Goal: Task Accomplishment & Management: Manage account settings

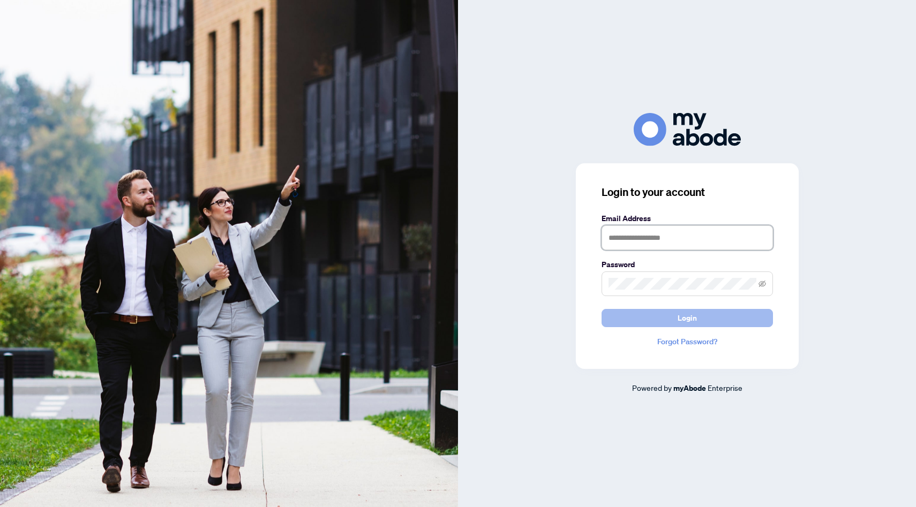
type input "**********"
click at [711, 320] on button "Login" at bounding box center [687, 318] width 171 height 18
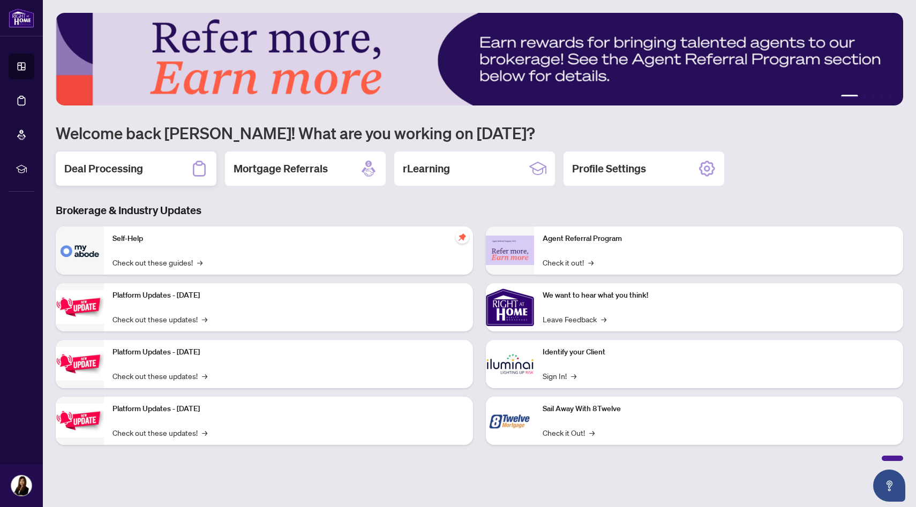
click at [151, 168] on div "Deal Processing" at bounding box center [136, 169] width 161 height 34
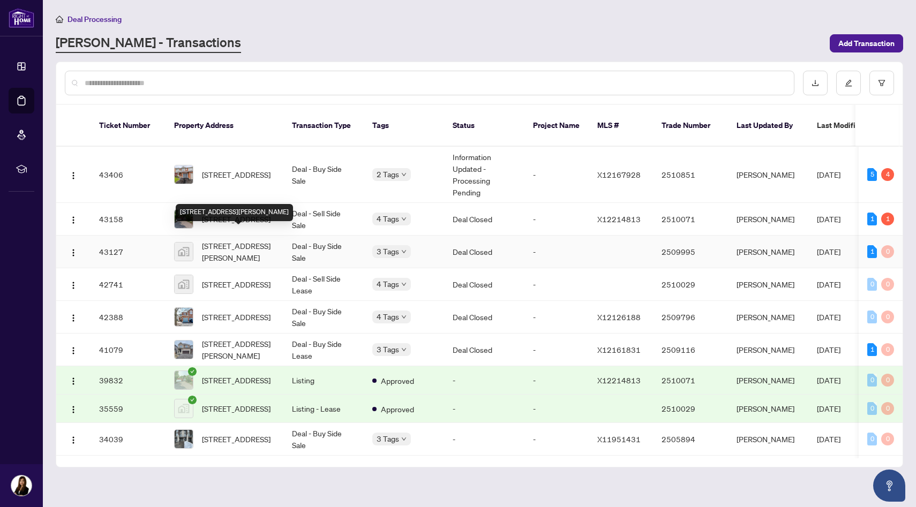
click at [224, 213] on div "607 Shelley Avenue, Ottawa, ON, Canada" at bounding box center [234, 212] width 117 height 17
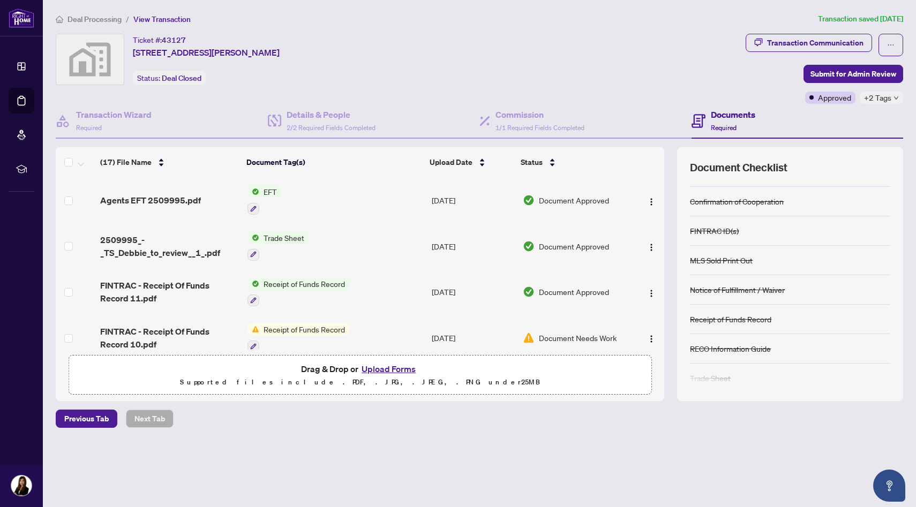
scroll to position [50, 0]
click at [827, 44] on div "Transaction Communication" at bounding box center [815, 42] width 96 height 17
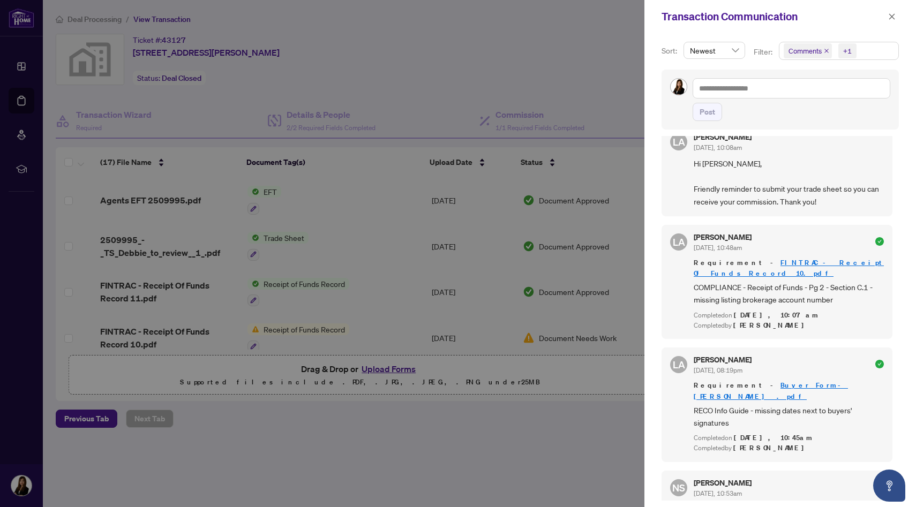
scroll to position [0, 0]
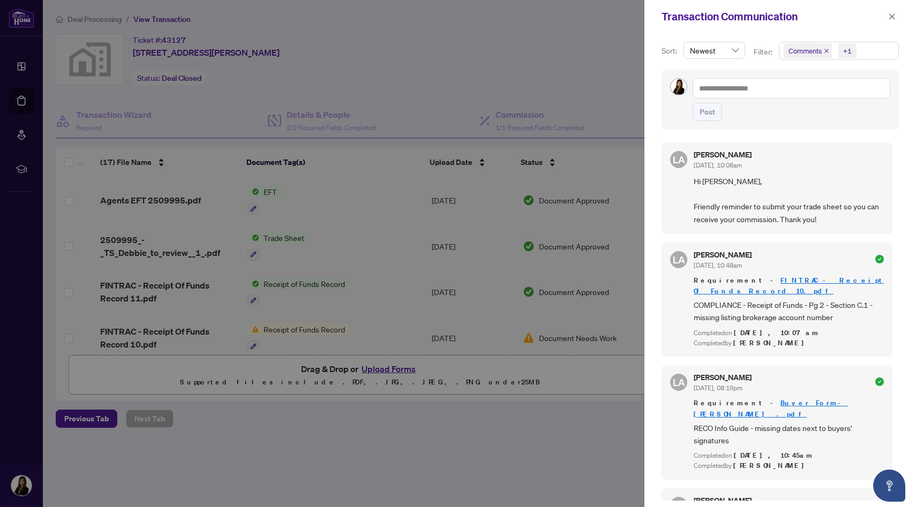
click at [537, 79] on div at bounding box center [458, 253] width 916 height 507
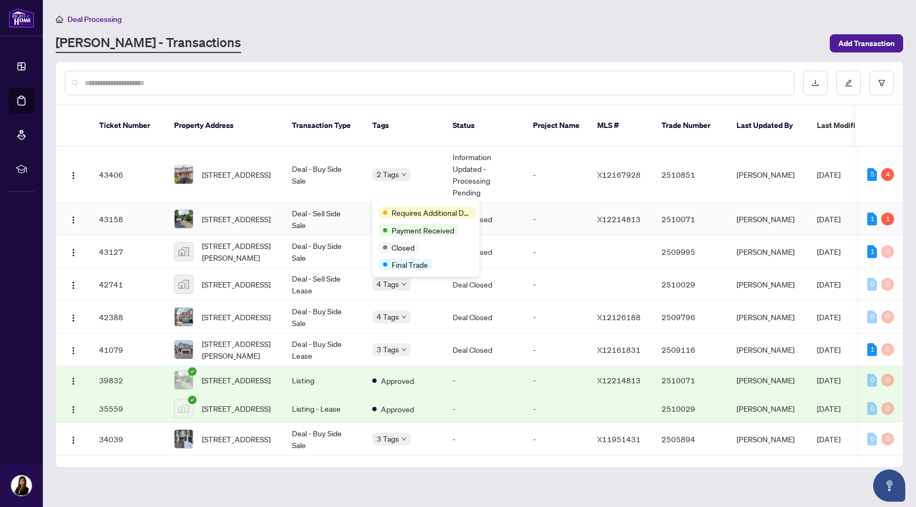
click at [386, 207] on div "Requires Additional Docs" at bounding box center [428, 213] width 98 height 12
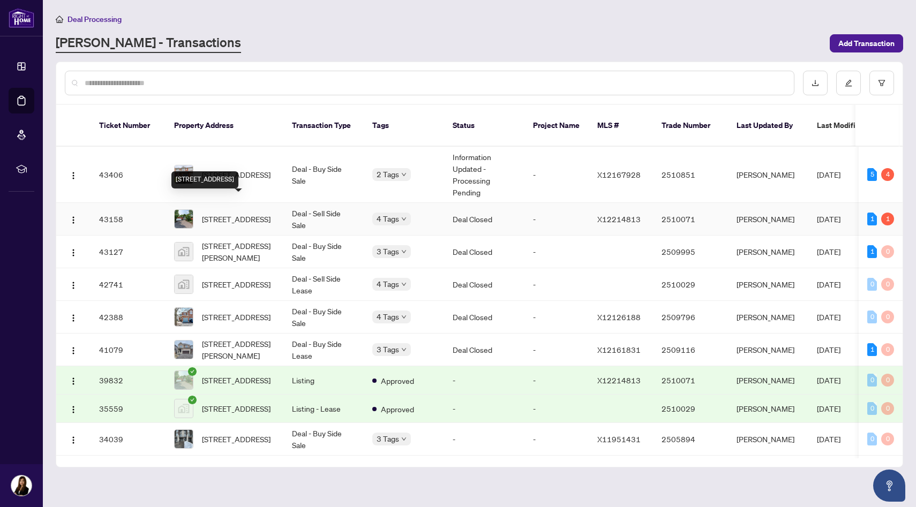
click at [260, 215] on span "1054 Castle Hill Cres, Ottawa, Ontario K2C 2A8, Canada" at bounding box center [236, 219] width 69 height 12
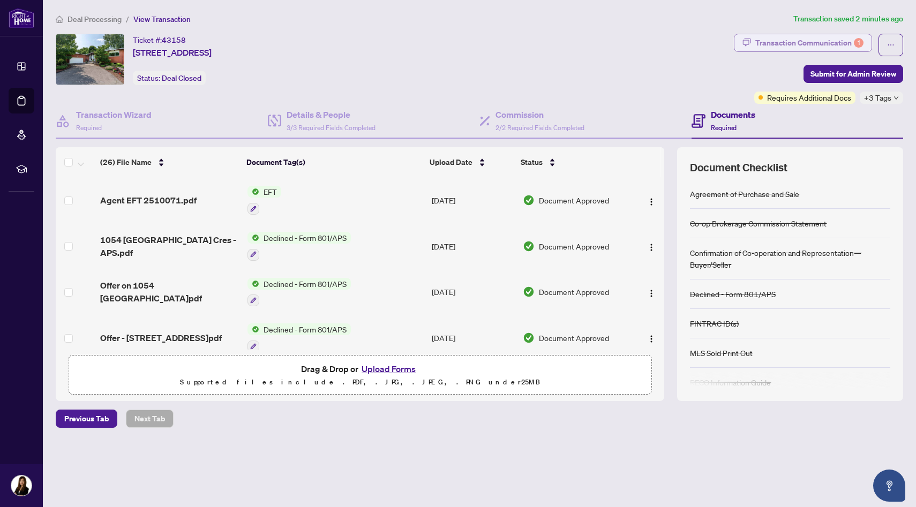
click at [799, 45] on div "Transaction Communication 1" at bounding box center [809, 42] width 108 height 17
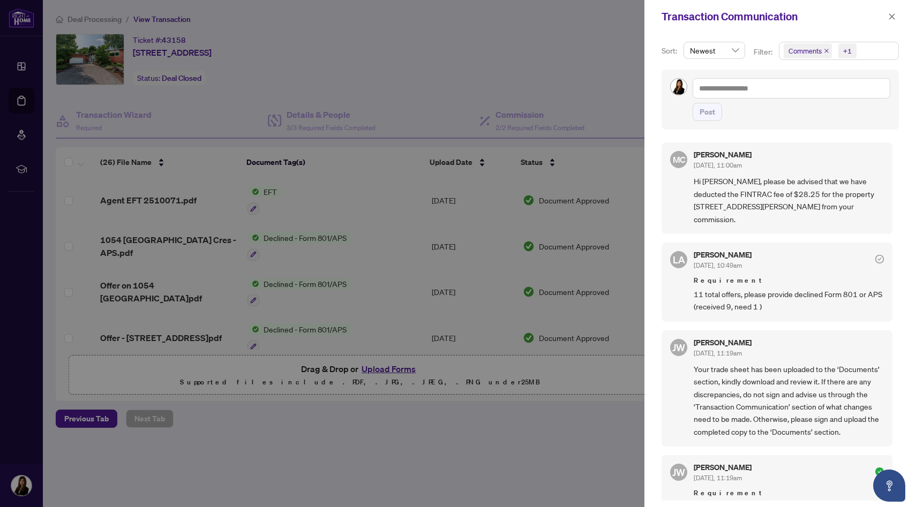
click at [414, 94] on div at bounding box center [458, 253] width 916 height 507
click at [890, 16] on icon "close" at bounding box center [892, 17] width 8 height 8
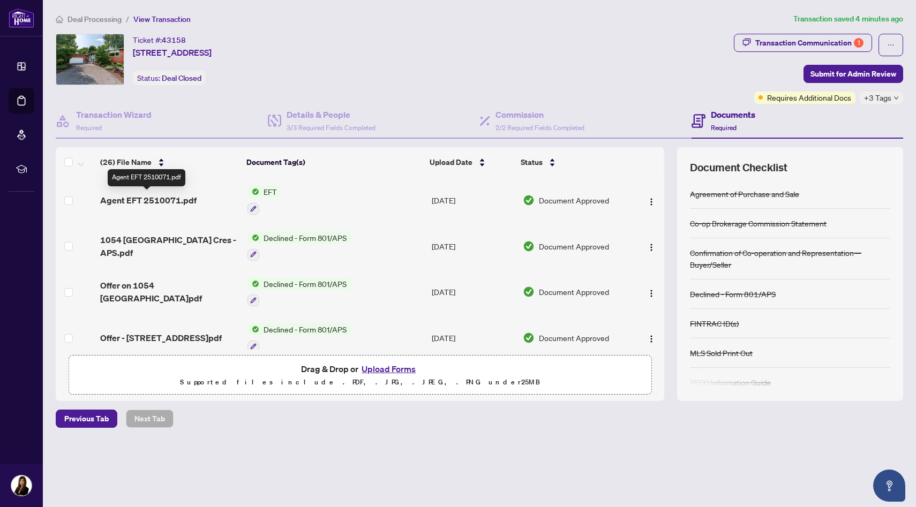
click at [177, 199] on span "Agent EFT 2510071.pdf" at bounding box center [148, 200] width 96 height 13
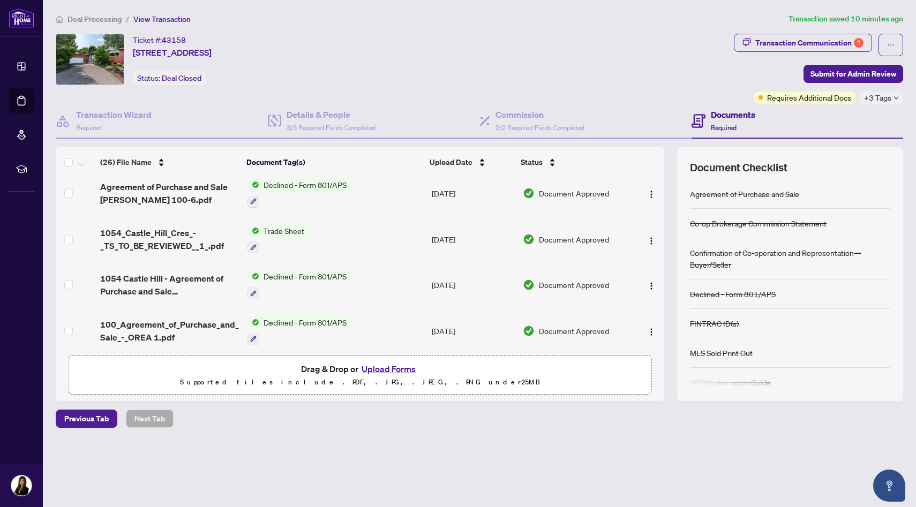
scroll to position [278, 0]
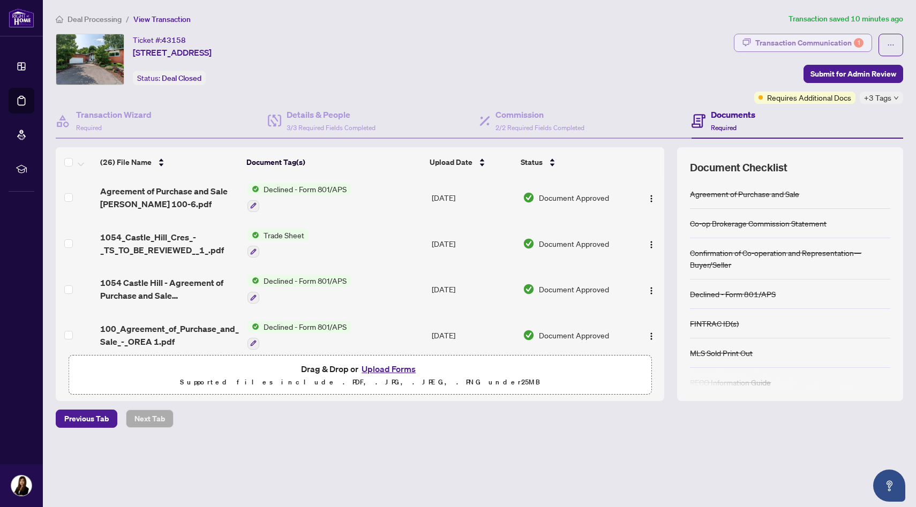
click at [800, 45] on div "Transaction Communication 1" at bounding box center [809, 42] width 108 height 17
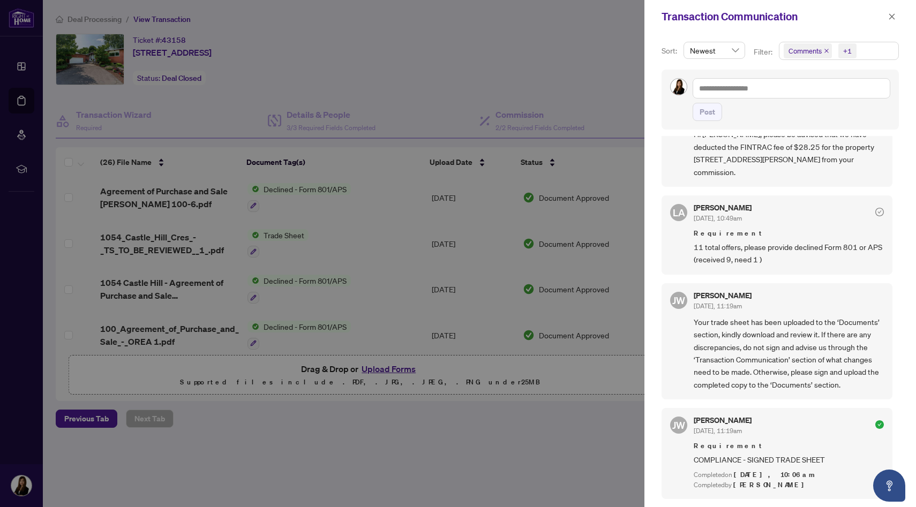
scroll to position [0, 0]
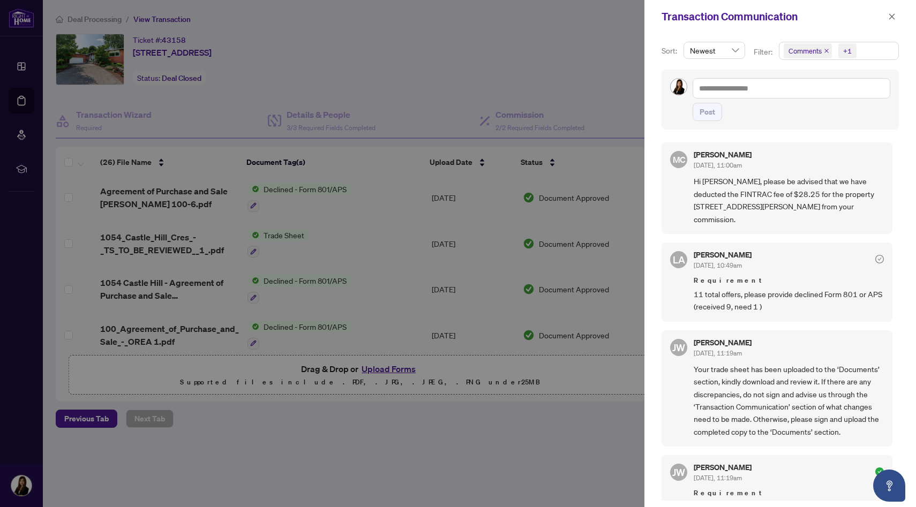
click at [488, 77] on div at bounding box center [458, 253] width 916 height 507
click at [893, 17] on icon "close" at bounding box center [892, 17] width 8 height 8
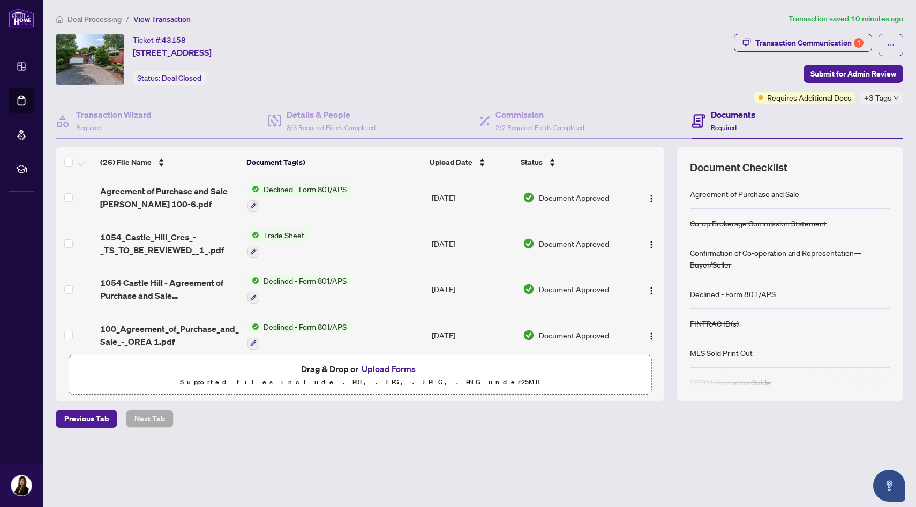
click at [95, 17] on span "Deal Processing" at bounding box center [95, 19] width 54 height 10
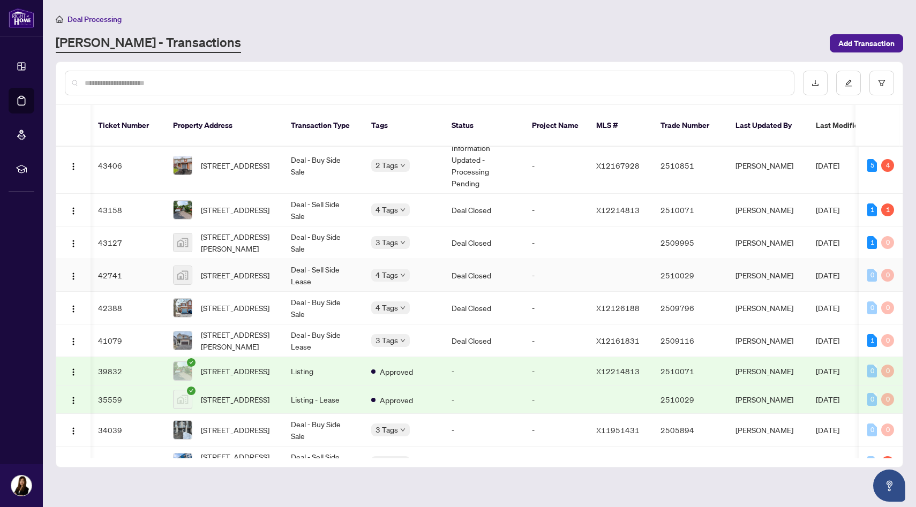
scroll to position [0, 1]
